Goal: Task Accomplishment & Management: Use online tool/utility

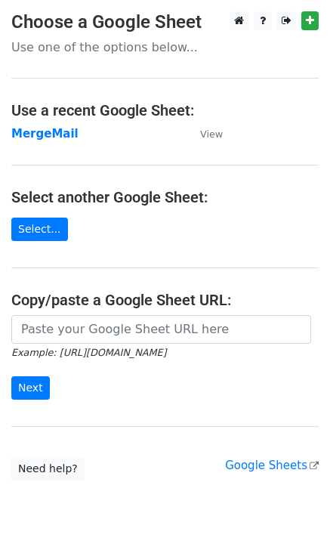
drag, startPoint x: 54, startPoint y: 141, endPoint x: 48, endPoint y: 159, distance: 18.9
click at [54, 141] on strong "MergeMail" at bounding box center [44, 134] width 67 height 14
click at [51, 142] on td "MergeMail" at bounding box center [98, 134] width 174 height 17
click at [51, 137] on strong "MergeMail" at bounding box center [44, 134] width 67 height 14
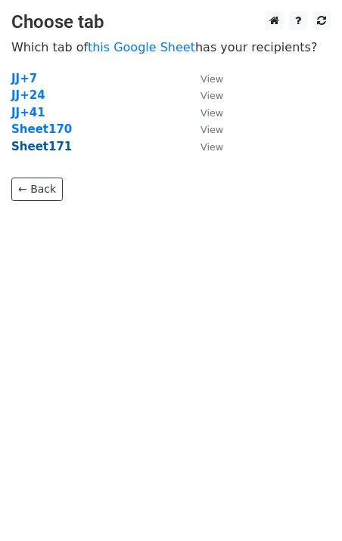
click at [54, 148] on strong "Sheet171" at bounding box center [41, 147] width 60 height 14
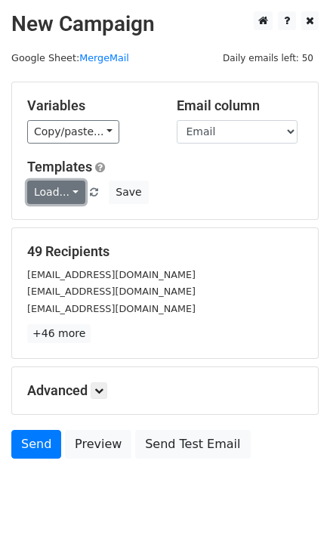
click at [42, 197] on link "Load..." at bounding box center [56, 192] width 58 height 23
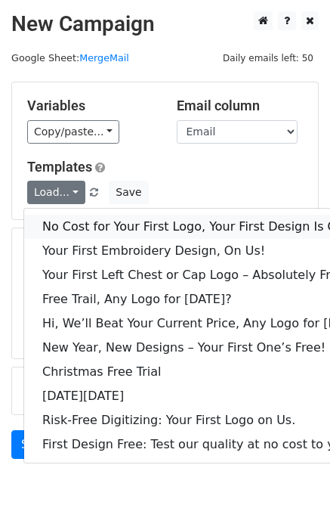
click at [91, 228] on link "No Cost for Your First Logo, Your First Design Is On Us!" at bounding box center [206, 227] width 365 height 24
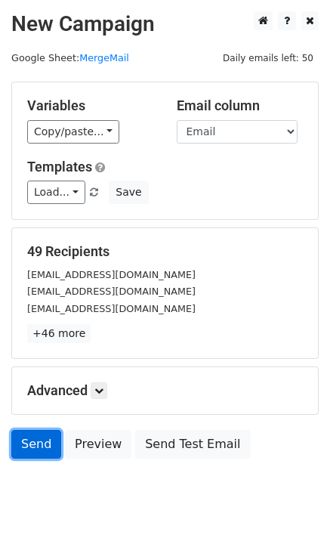
click at [39, 442] on link "Send" at bounding box center [36, 444] width 50 height 29
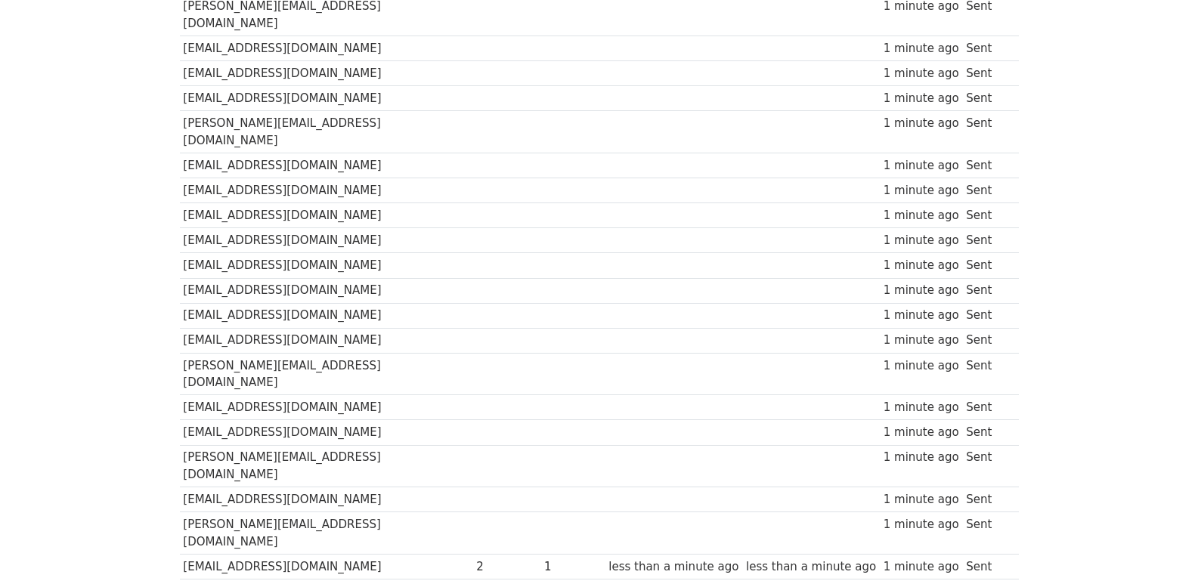
scroll to position [20, 0]
